Goal: Transaction & Acquisition: Obtain resource

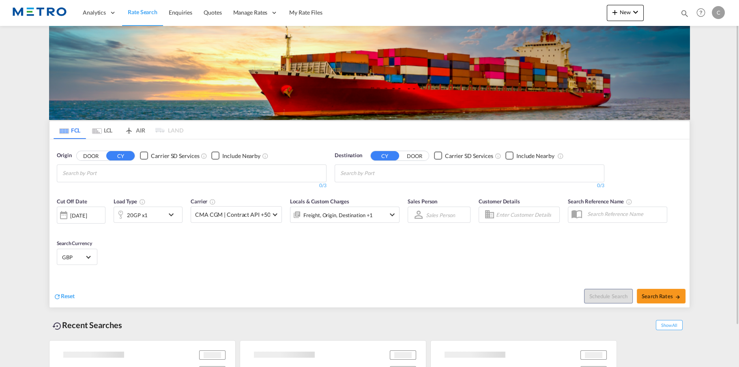
click at [116, 177] on input "Chips input." at bounding box center [100, 173] width 77 height 13
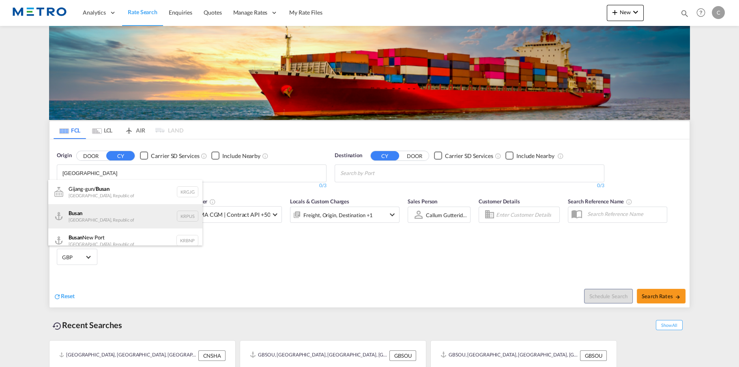
type input "[GEOGRAPHIC_DATA]"
click at [125, 215] on div "Busan Korea, Republic of KRPUS" at bounding box center [125, 216] width 154 height 24
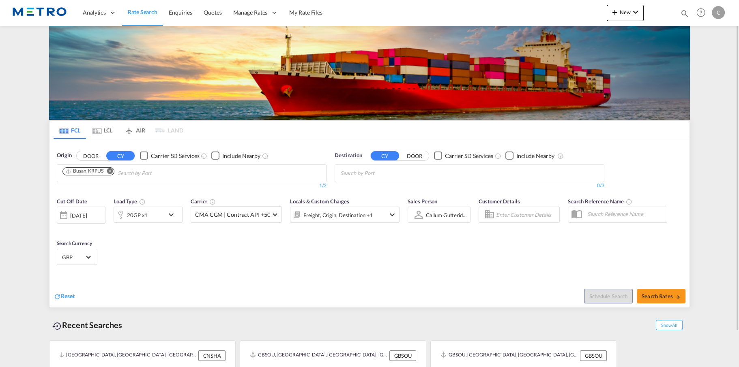
click at [428, 173] on md-chips at bounding box center [469, 173] width 269 height 17
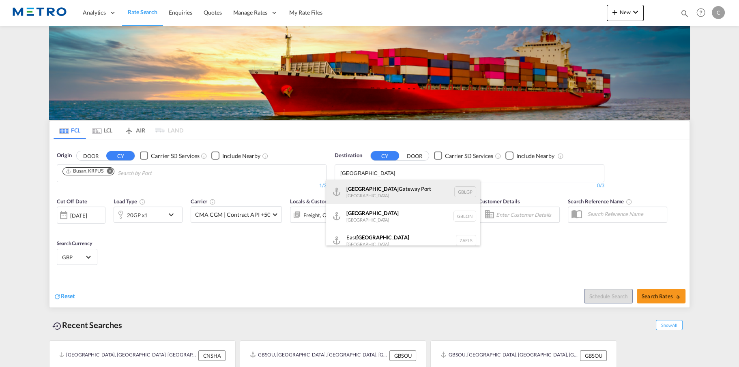
type input "[GEOGRAPHIC_DATA]"
click at [377, 191] on div "[GEOGRAPHIC_DATA] [GEOGRAPHIC_DATA] GBLGP" at bounding box center [403, 192] width 154 height 24
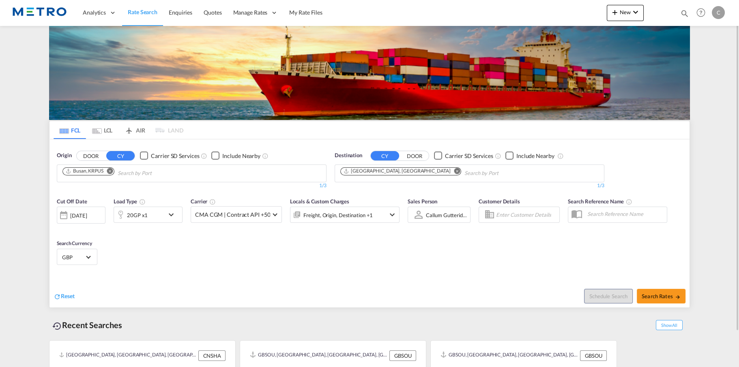
click at [175, 214] on md-icon "icon-chevron-down" at bounding box center [173, 215] width 14 height 10
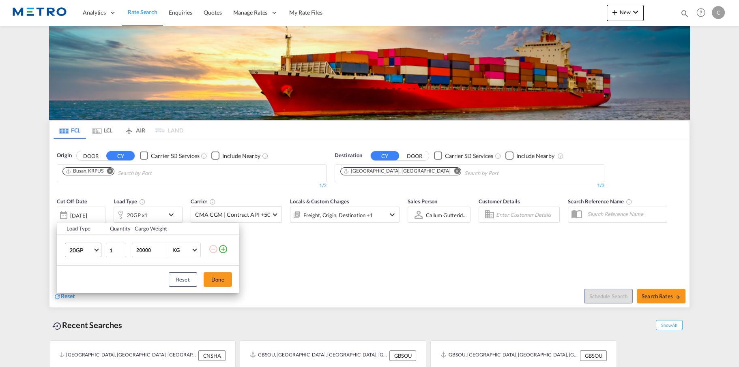
click at [84, 251] on span "20GP" at bounding box center [81, 250] width 24 height 8
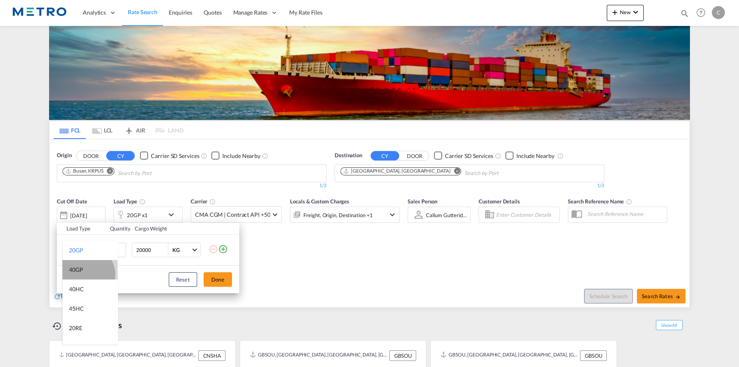
click at [86, 275] on md-option "40GP" at bounding box center [89, 269] width 55 height 19
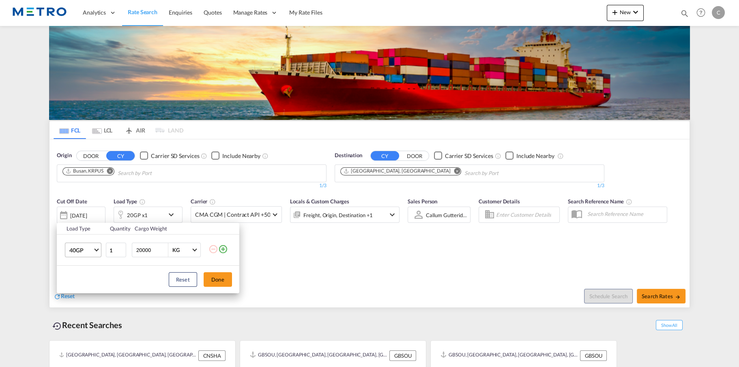
click at [98, 246] on md-select-value "40GP" at bounding box center [85, 250] width 32 height 14
click at [88, 290] on md-option "45HC" at bounding box center [89, 289] width 55 height 19
click at [88, 289] on div "Reset Done" at bounding box center [148, 280] width 182 height 28
drag, startPoint x: 88, startPoint y: 289, endPoint x: 91, endPoint y: 238, distance: 51.6
click at [91, 238] on td "45HC" at bounding box center [81, 250] width 48 height 31
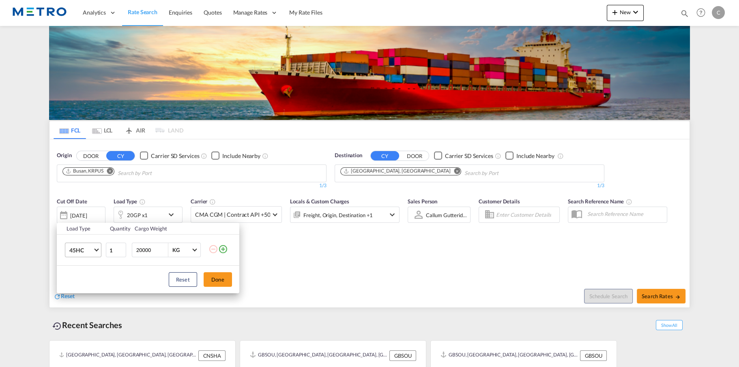
click at [87, 251] on span "45HC" at bounding box center [81, 250] width 24 height 8
click at [86, 230] on md-option "40HC" at bounding box center [89, 230] width 55 height 19
click at [153, 254] on input "20000" at bounding box center [151, 250] width 32 height 14
drag, startPoint x: 154, startPoint y: 249, endPoint x: 121, endPoint y: 251, distance: 32.9
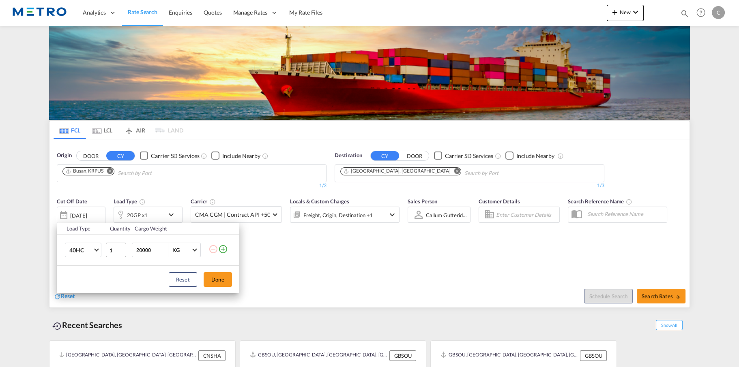
click at [121, 251] on tr "40HC 1 20000 KG KG" at bounding box center [148, 250] width 182 height 31
click at [169, 249] on md-select "KG KG" at bounding box center [183, 250] width 31 height 14
click at [152, 247] on md-backdrop at bounding box center [369, 183] width 739 height 367
click at [155, 247] on input "20000" at bounding box center [151, 250] width 32 height 14
type input "3000"
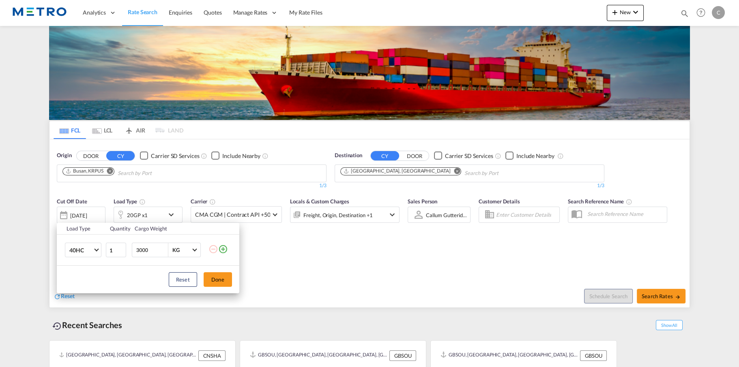
click at [309, 274] on div "Load Type Quantity Cargo Weight 40HC 1 3000 KG Load type addition is restricted…" at bounding box center [369, 183] width 739 height 367
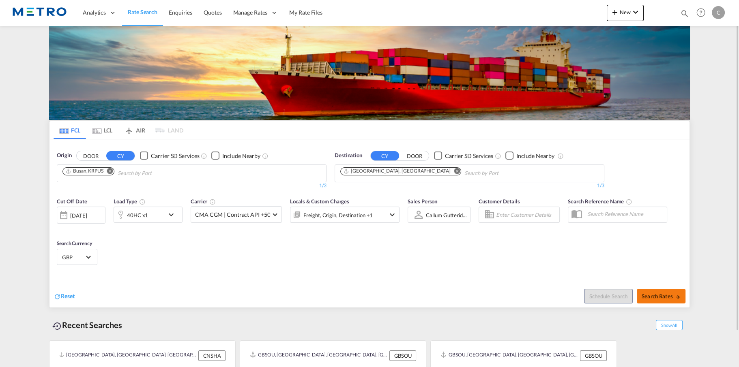
click at [672, 297] on span "Search Rates" at bounding box center [660, 296] width 39 height 6
type input "KRPUS to GBLGP / [DATE]"
